Goal: Transaction & Acquisition: Purchase product/service

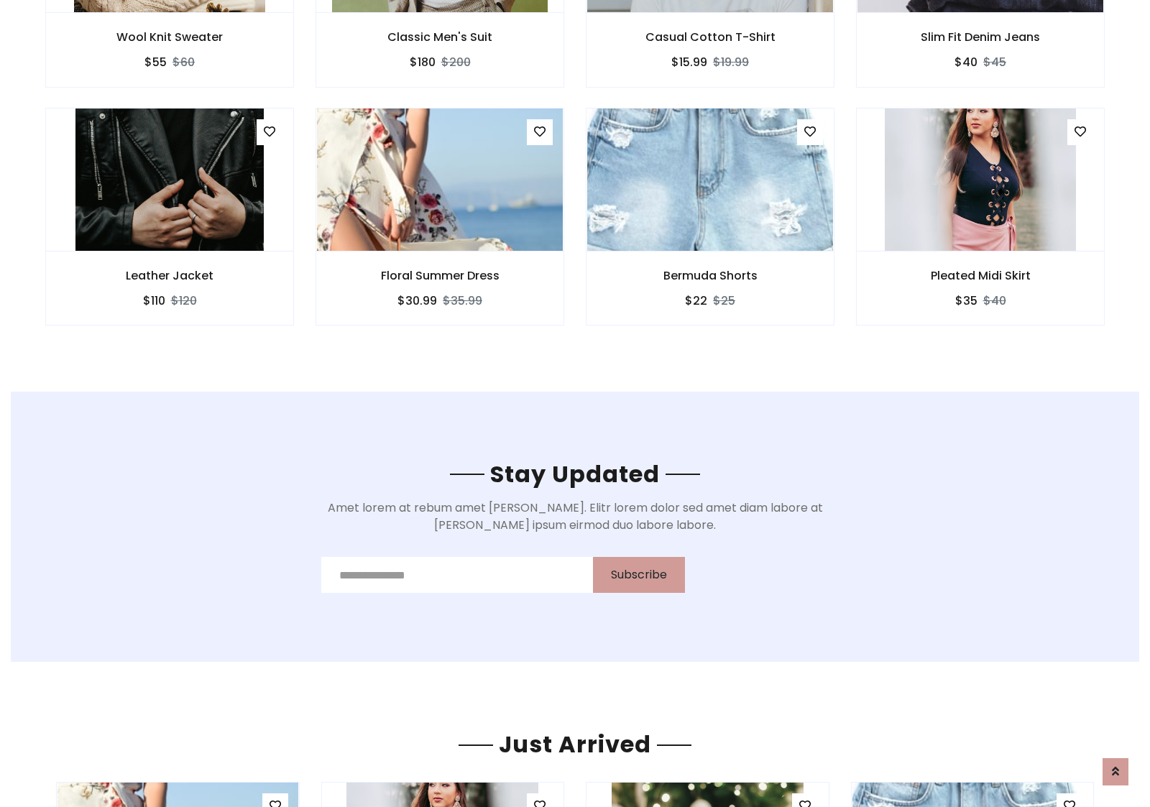
scroll to position [2165, 0]
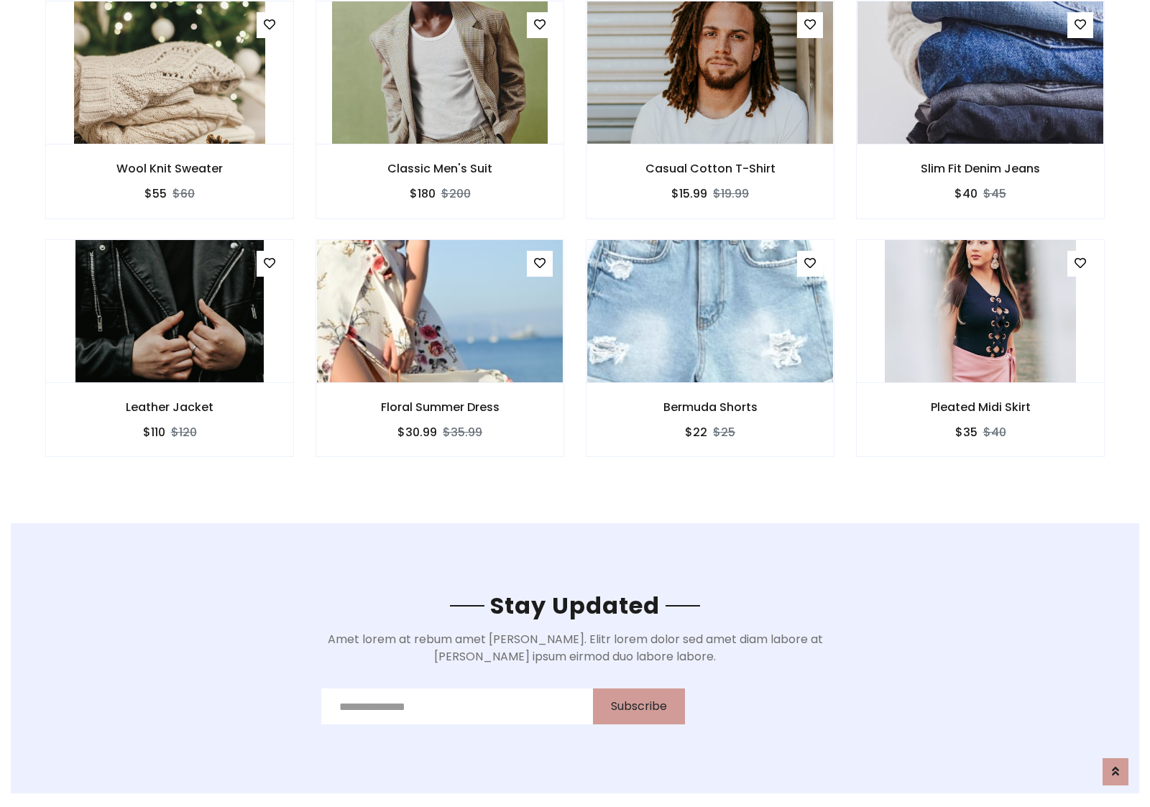
click at [575, 244] on div "Bermuda Shorts $22 $25" at bounding box center [710, 358] width 270 height 238
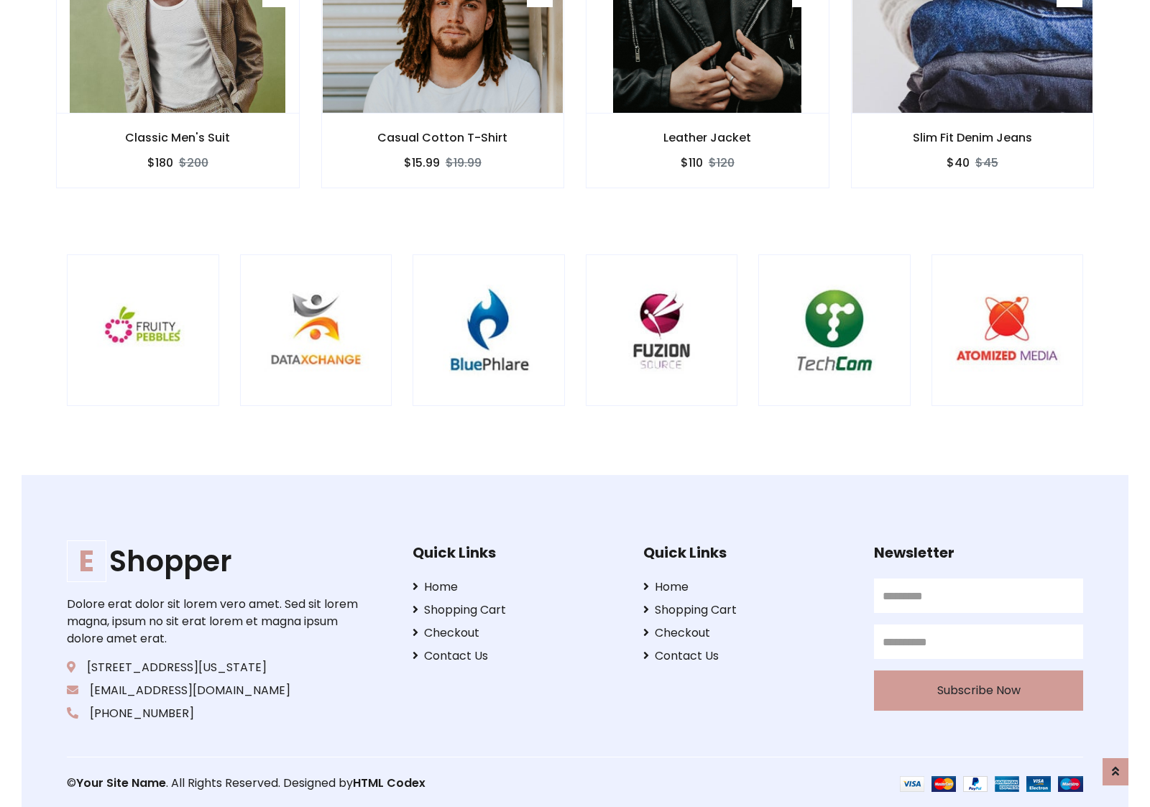
scroll to position [2736, 0]
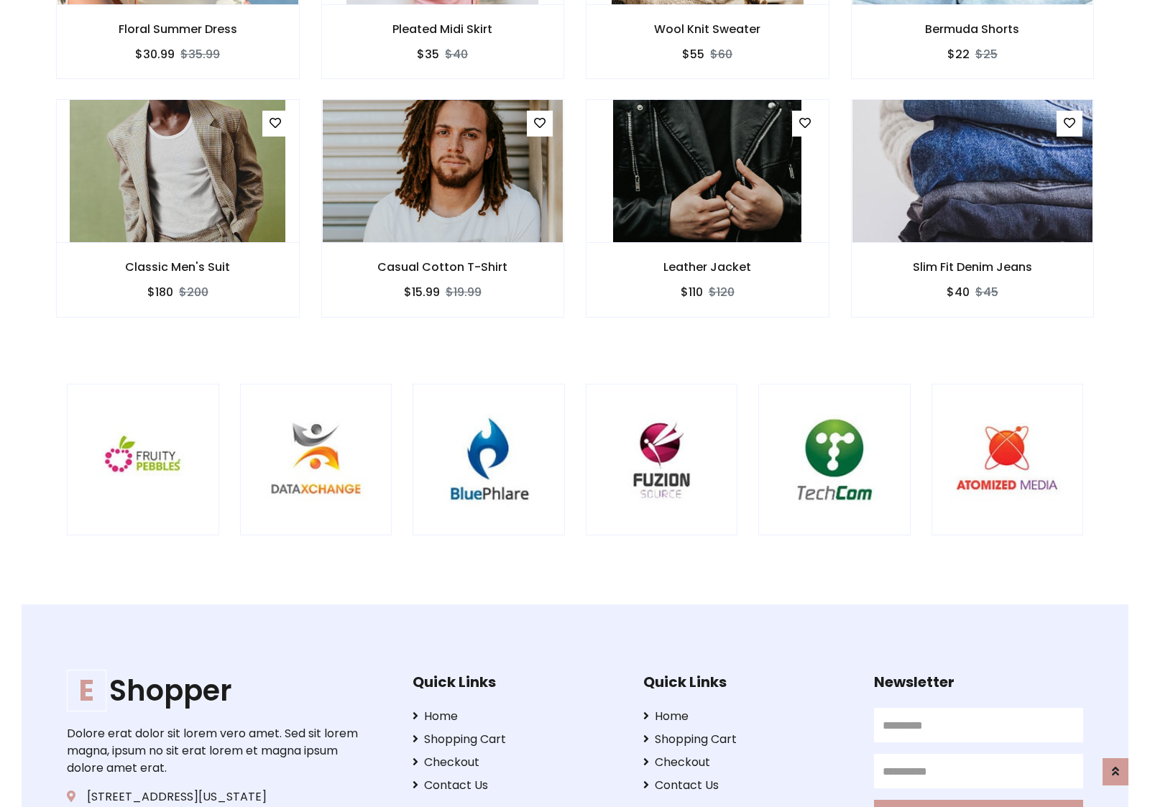
click at [575, 403] on div at bounding box center [758, 460] width 3457 height 152
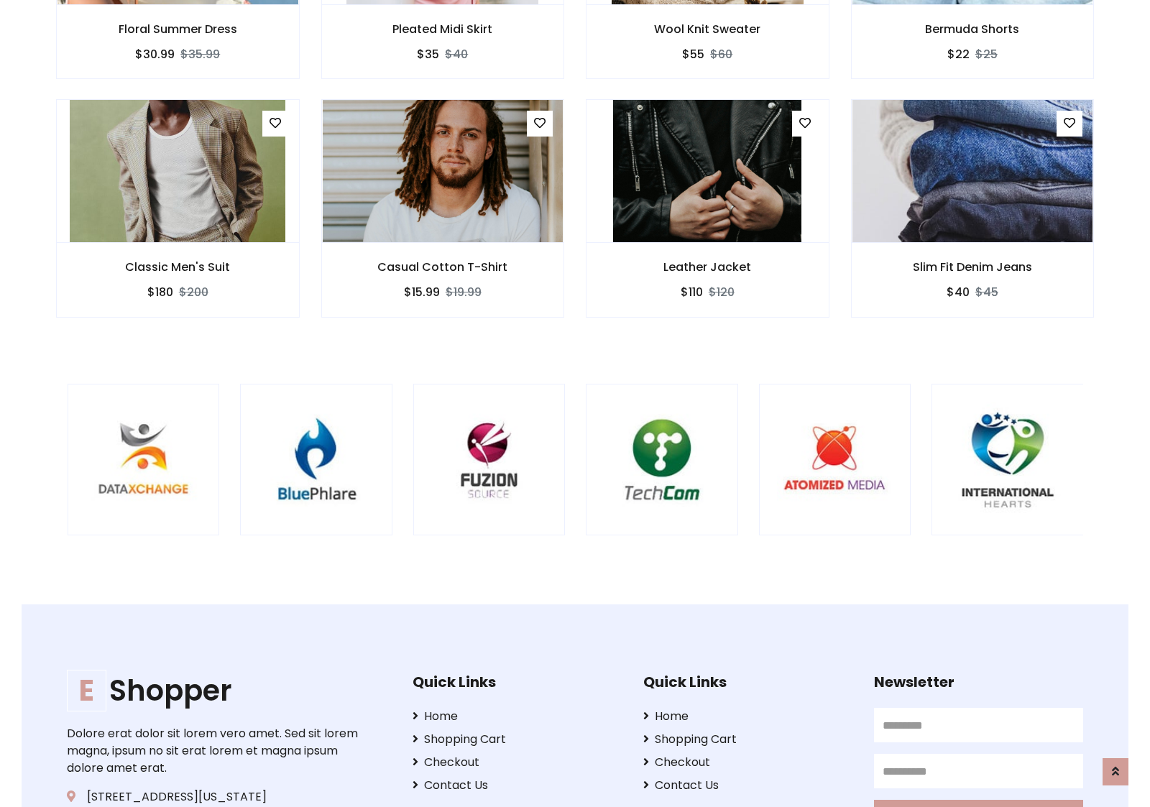
click at [575, 403] on div at bounding box center [585, 460] width 3457 height 152
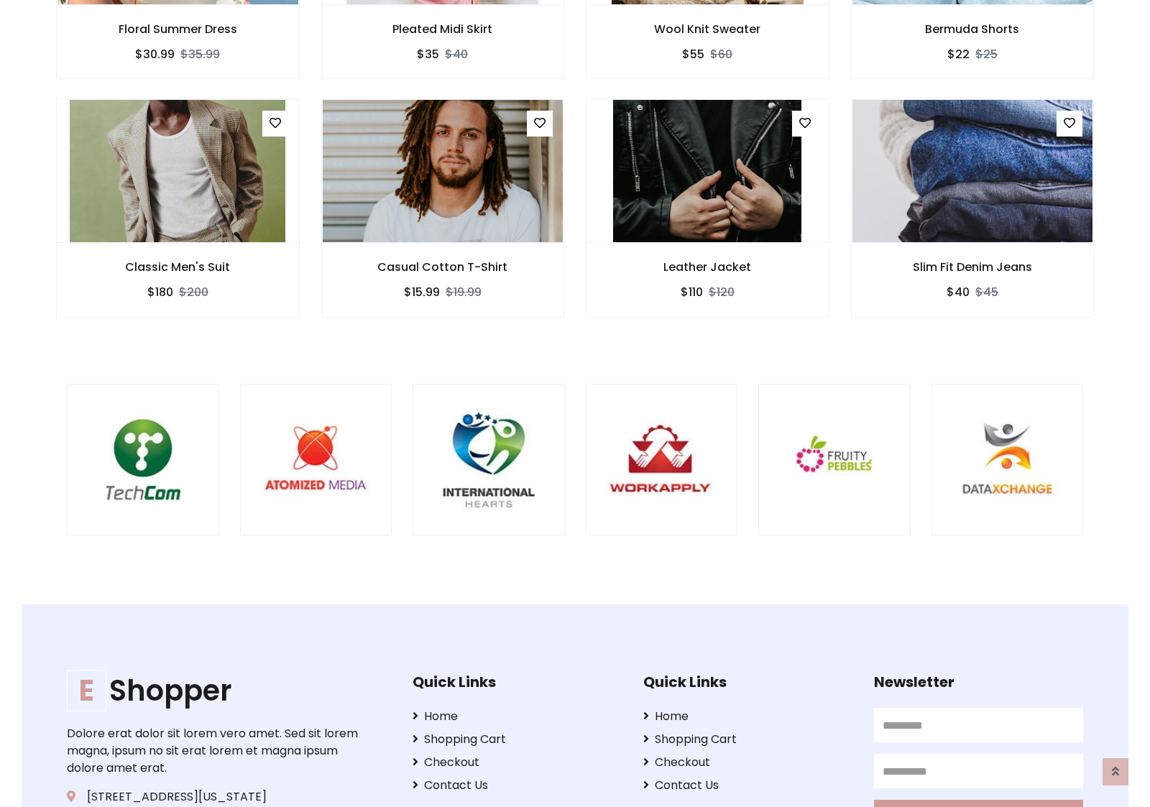
scroll to position [0, 0]
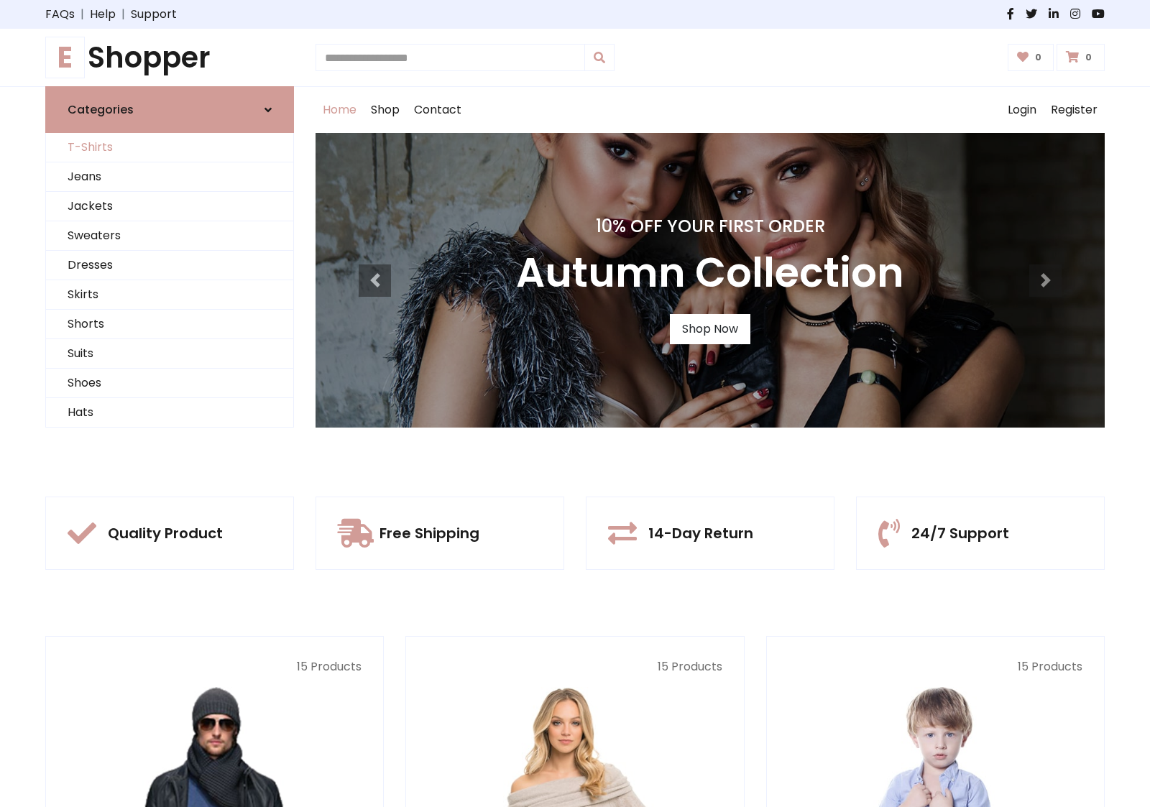
click at [170, 147] on link "T-Shirts" at bounding box center [169, 147] width 247 height 29
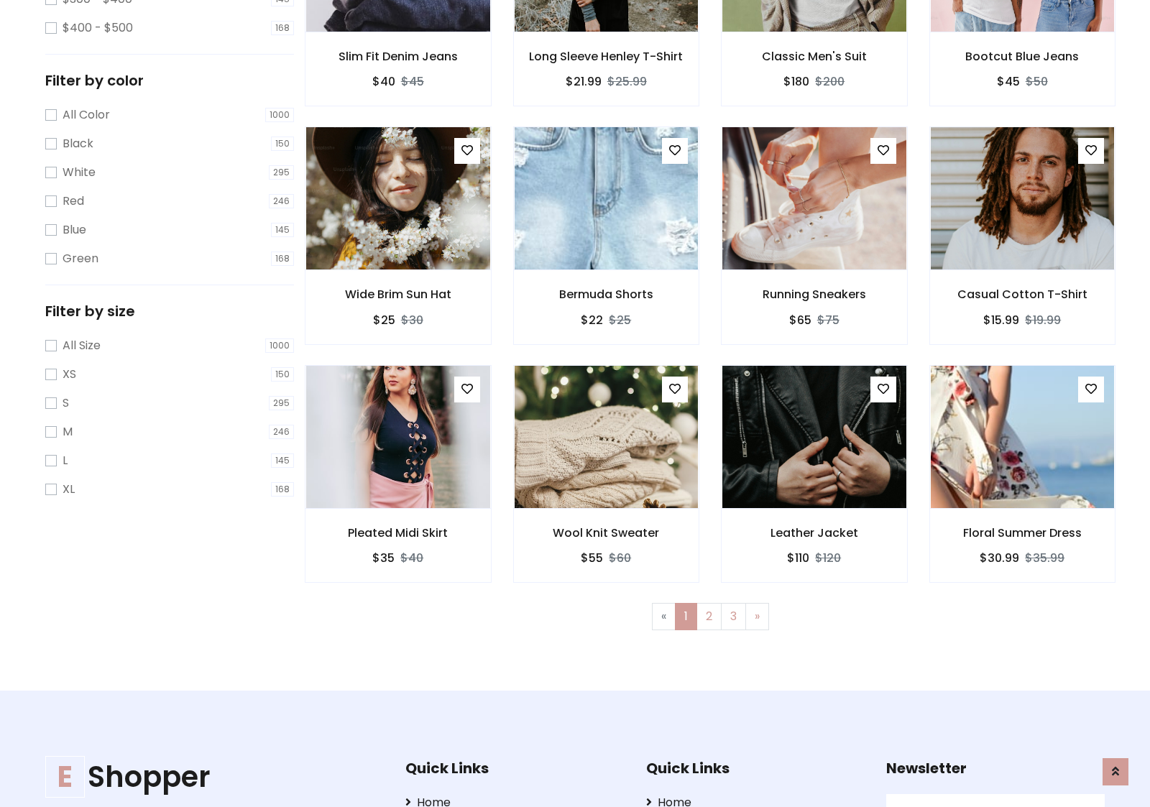
scroll to position [576, 0]
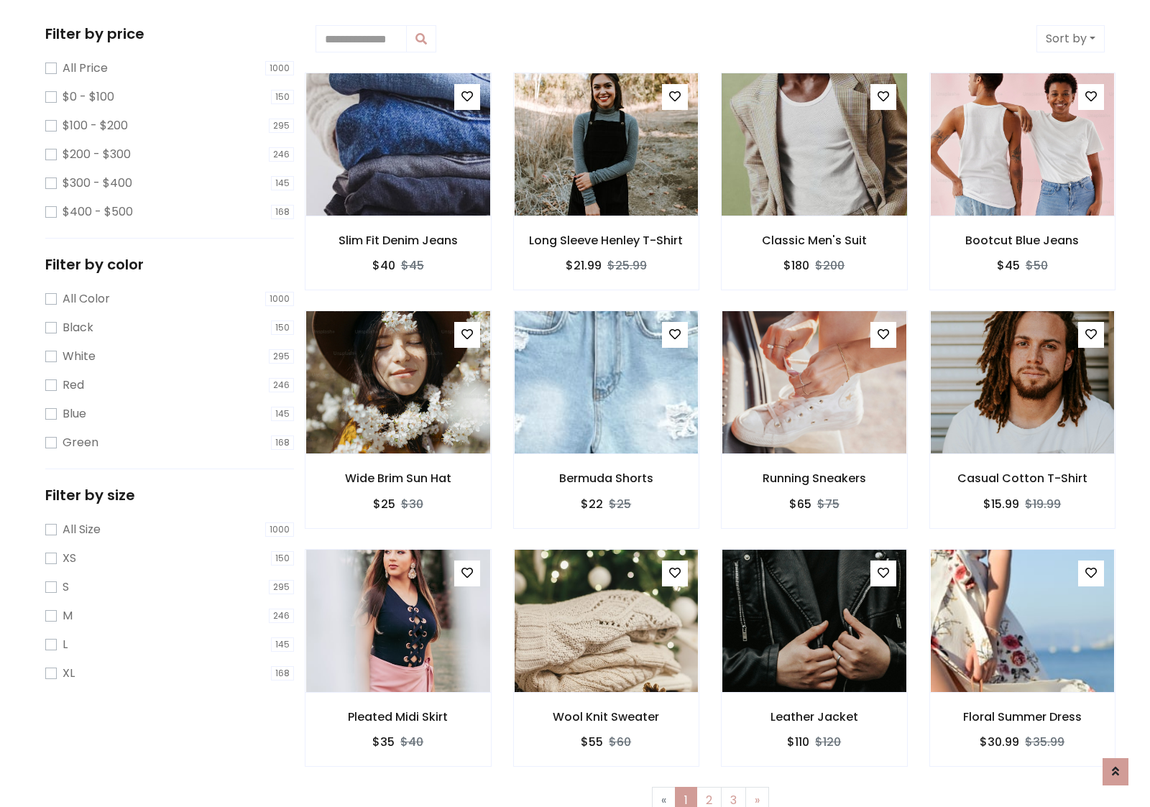
scroll to position [0, 0]
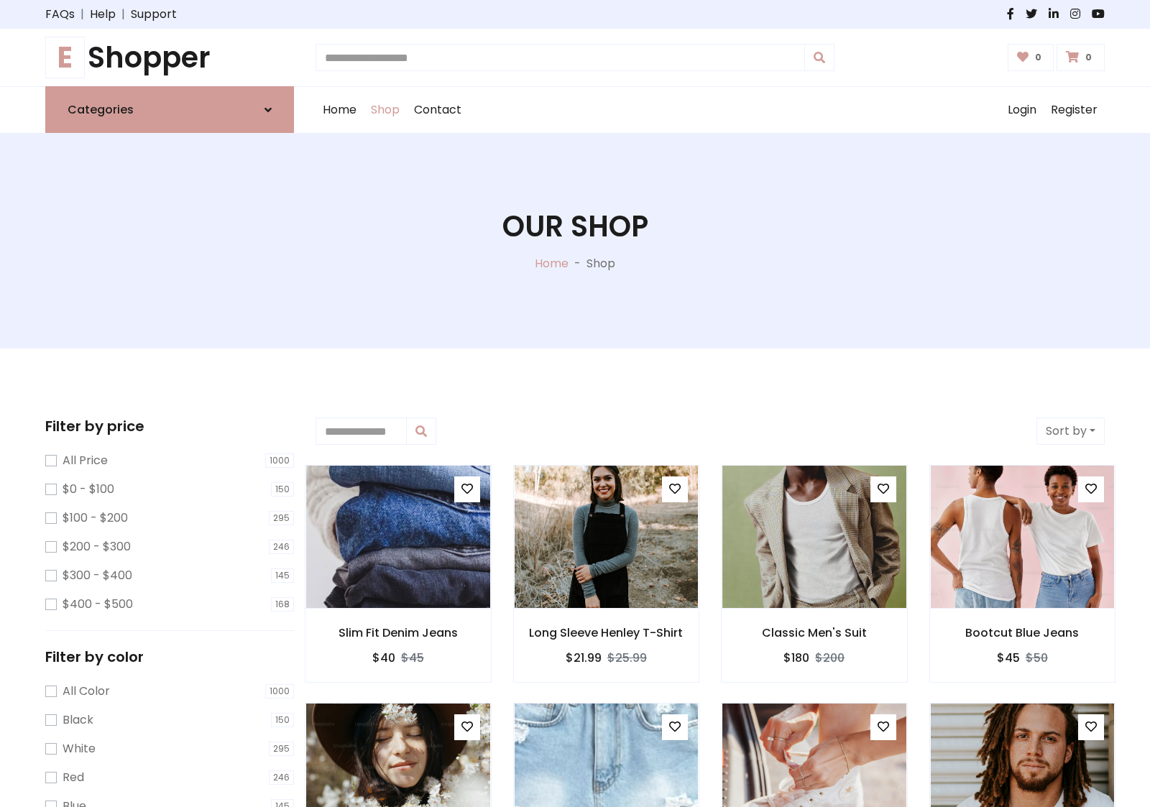
click at [170, 58] on h1 "E Shopper" at bounding box center [169, 57] width 249 height 35
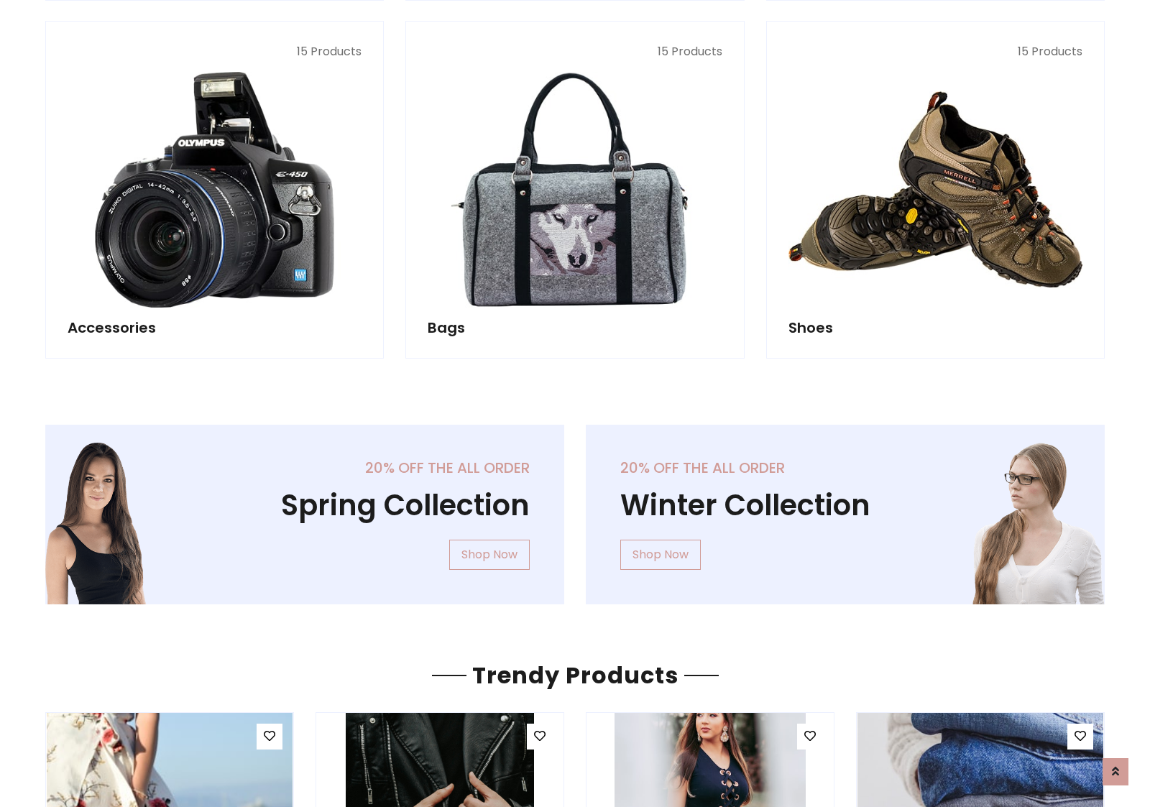
scroll to position [1397, 0]
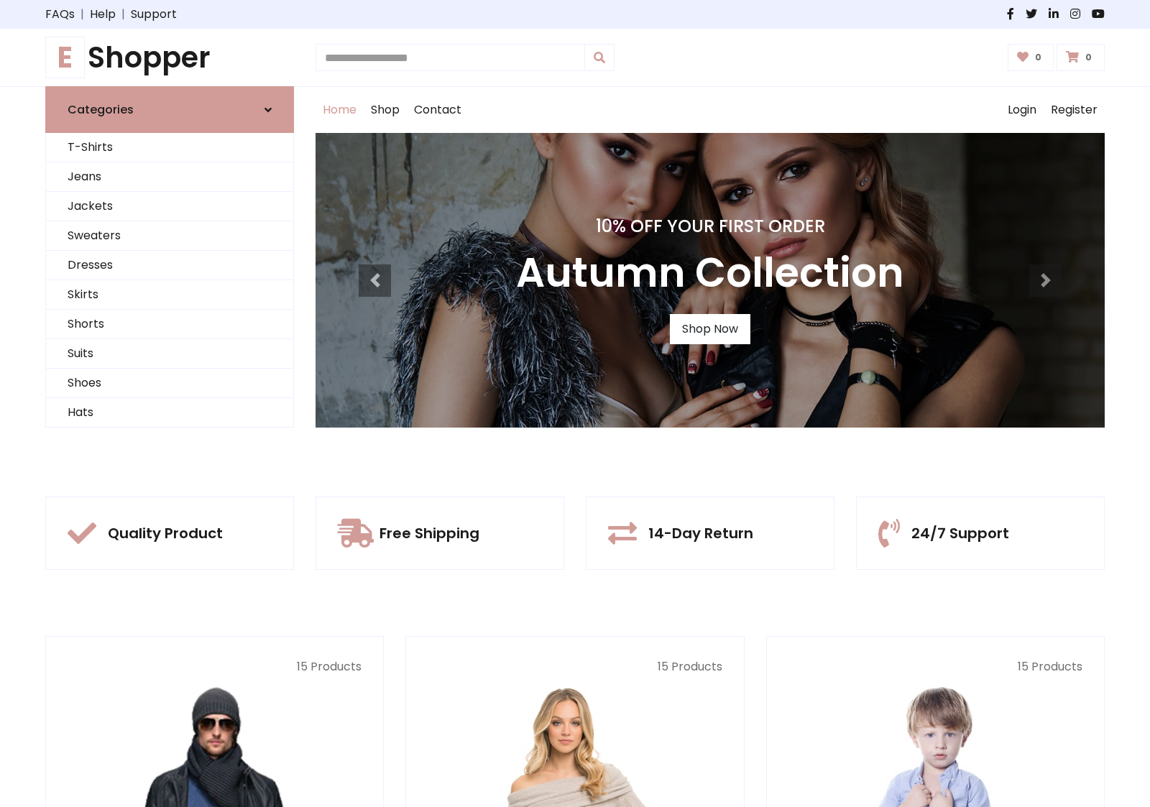
scroll to position [472, 0]
